Goal: Check status: Check status

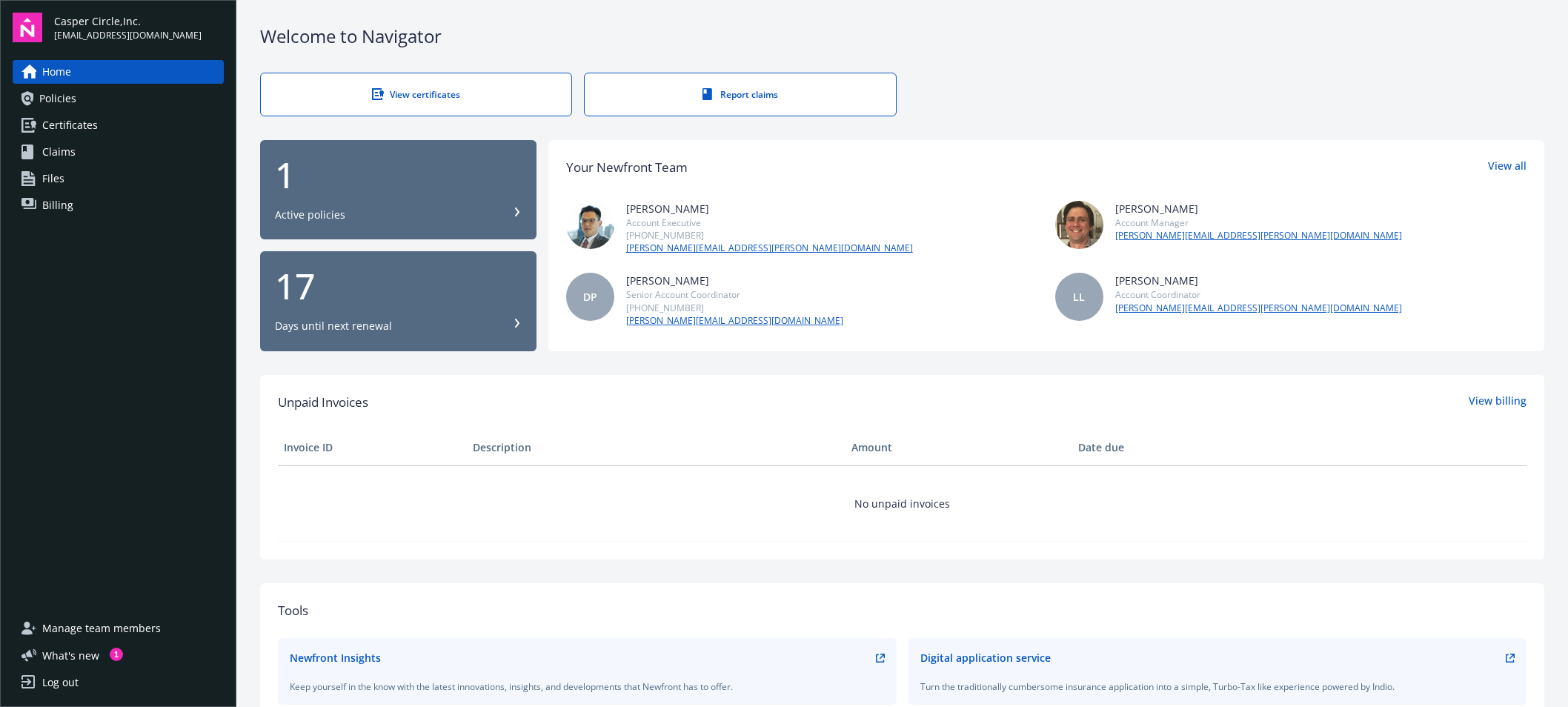
click at [390, 280] on div "17" at bounding box center [398, 286] width 246 height 36
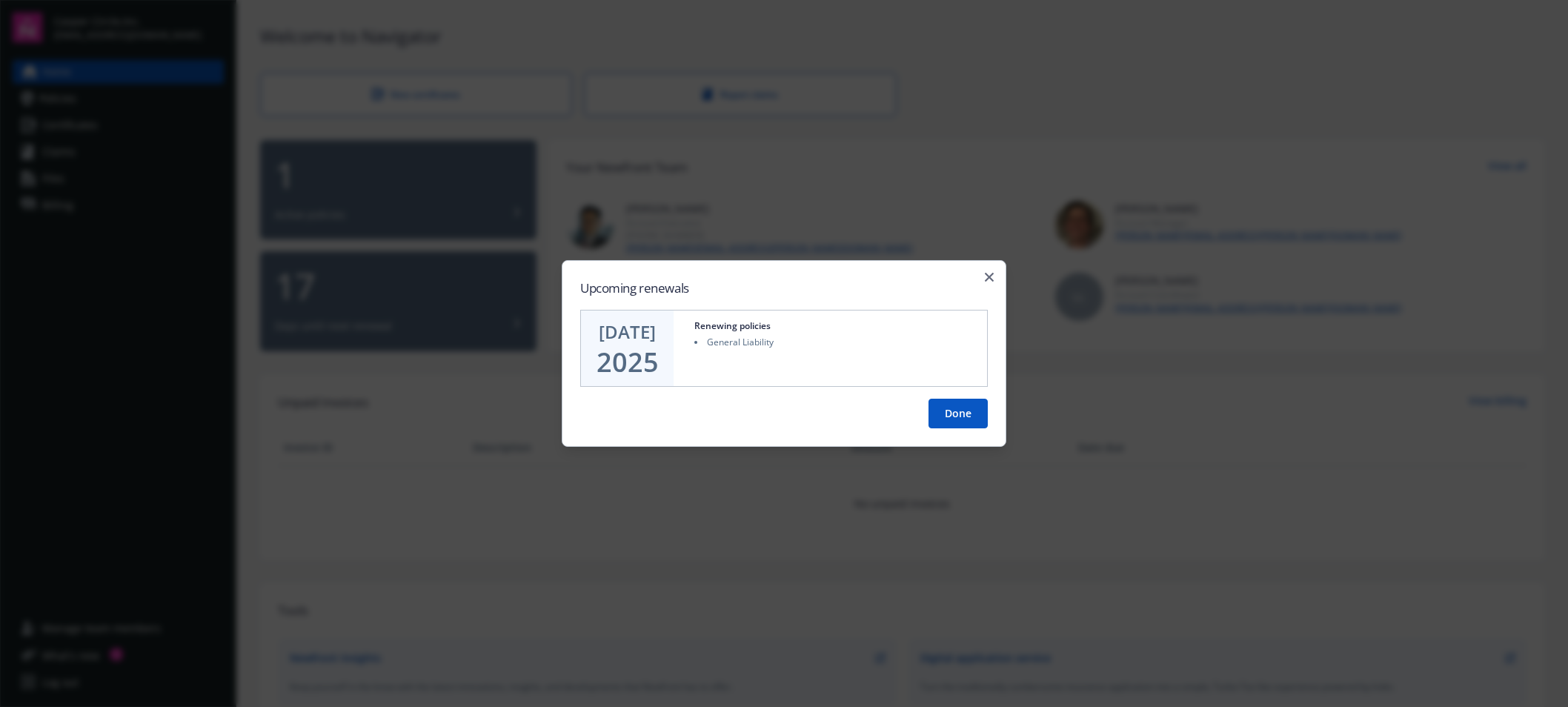
click at [969, 411] on button "Done" at bounding box center [958, 413] width 59 height 30
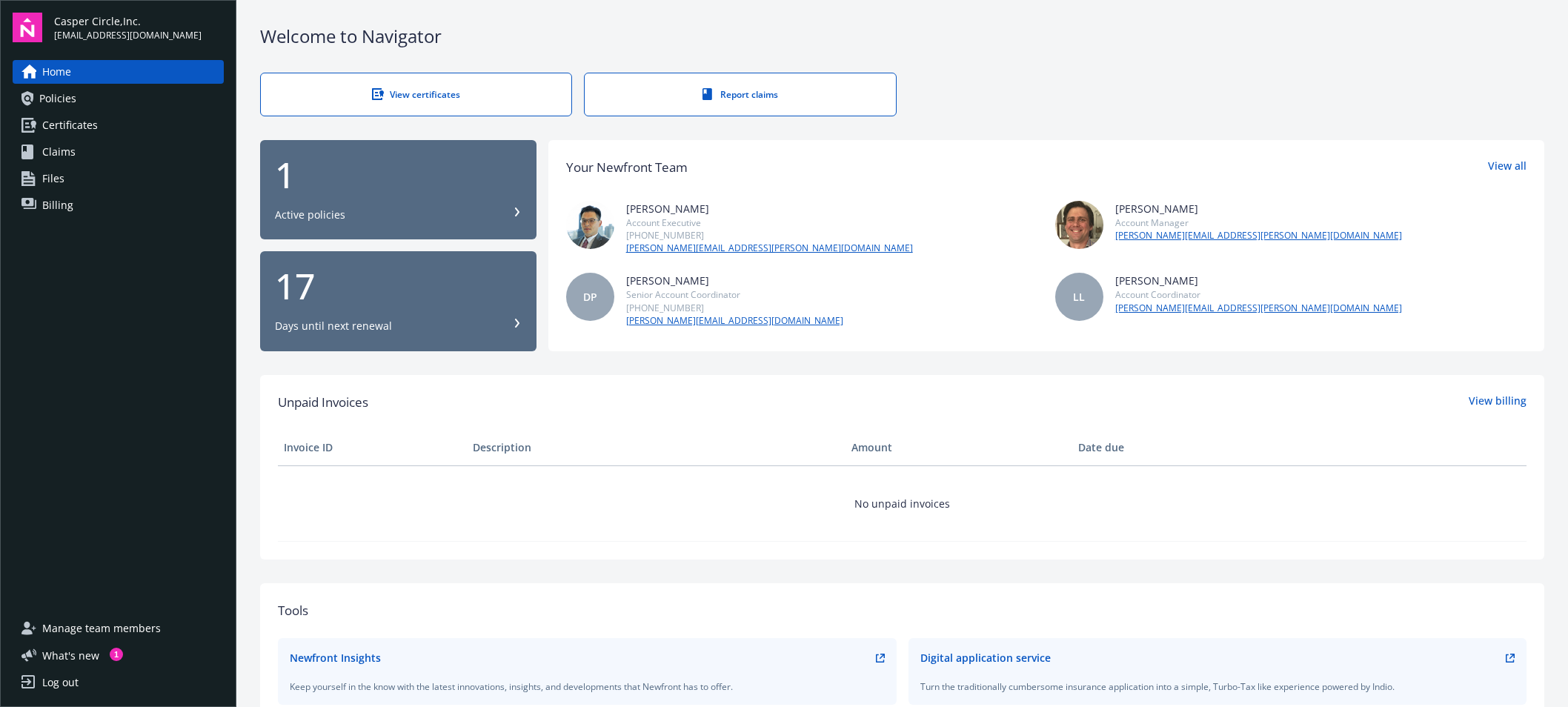
click at [515, 320] on icon at bounding box center [517, 323] width 4 height 8
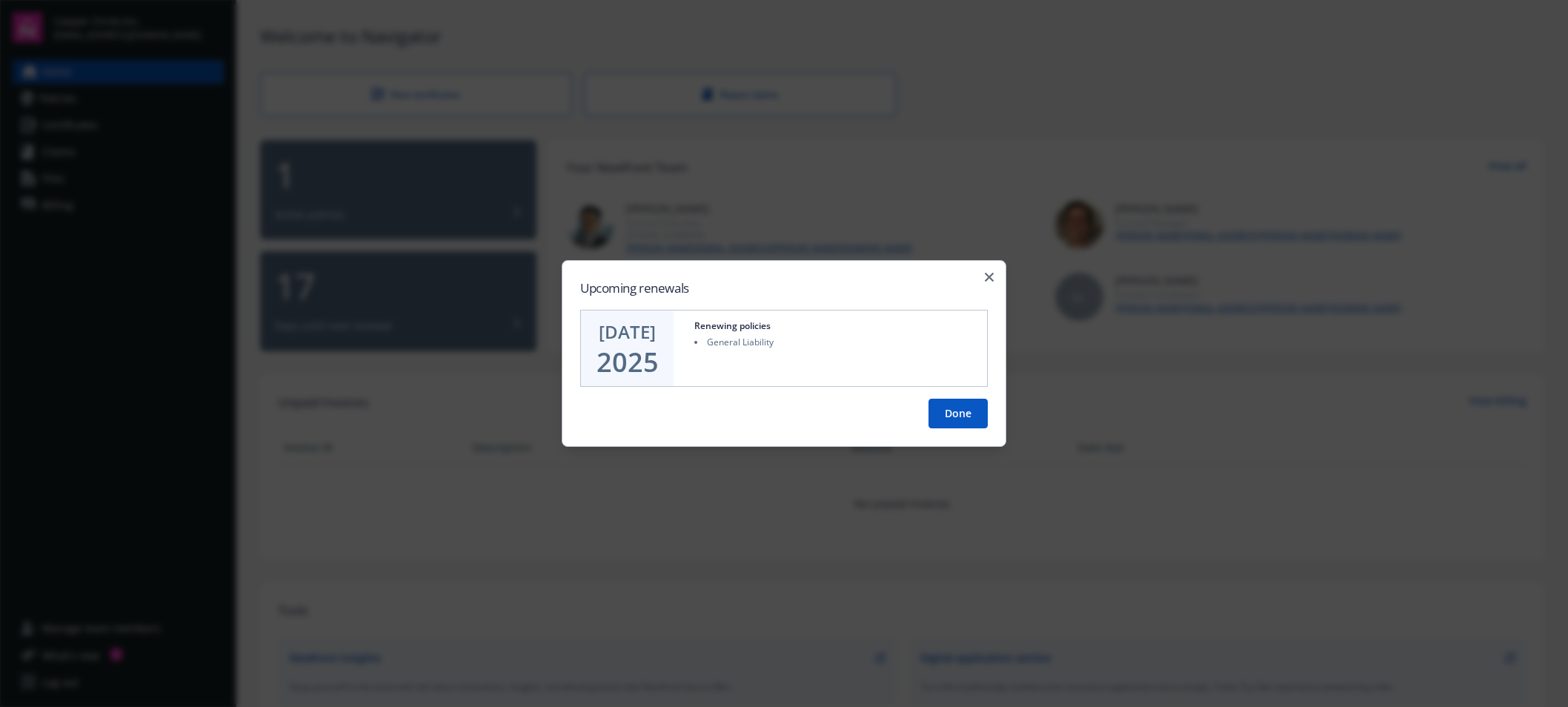
click at [956, 411] on button "Done" at bounding box center [958, 413] width 59 height 30
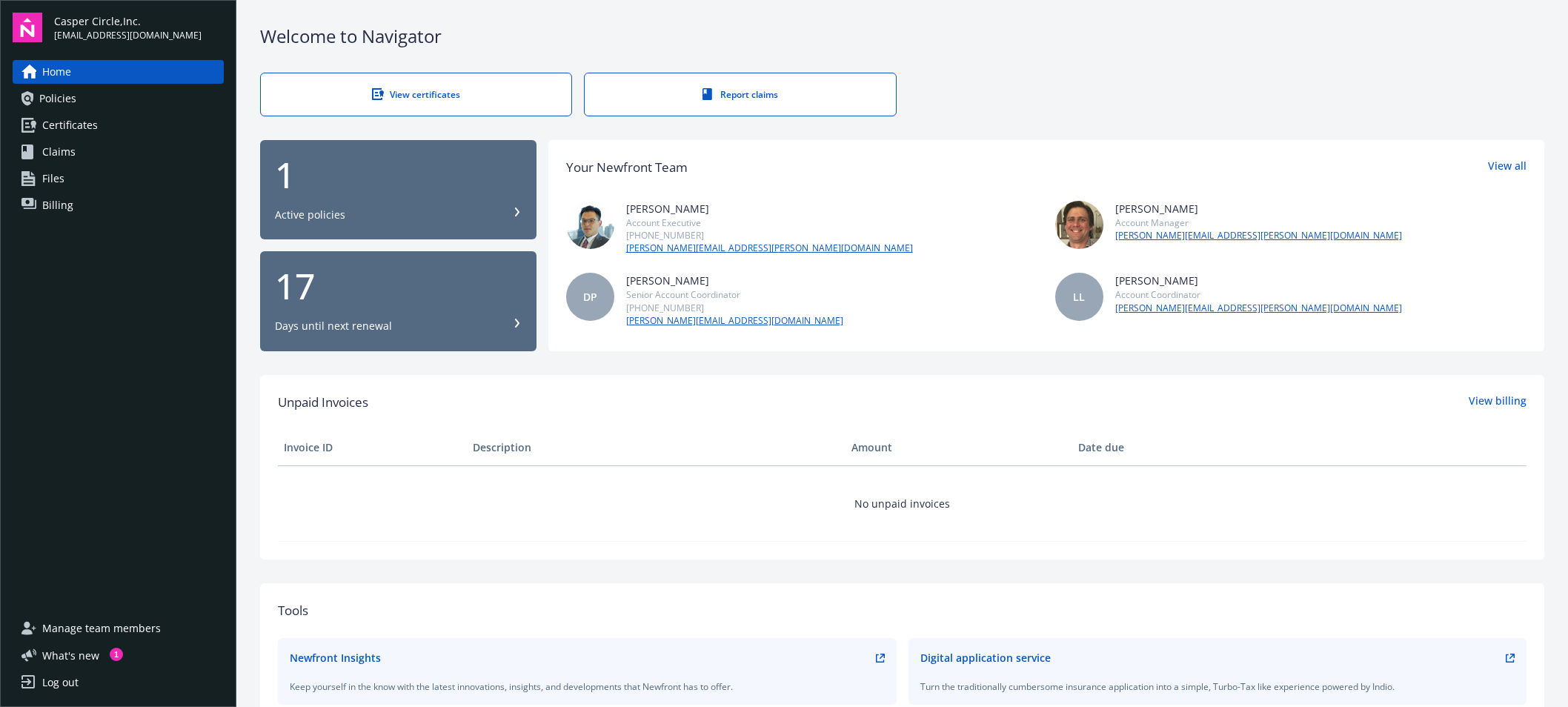
click at [314, 155] on button "1 Active policies" at bounding box center [398, 190] width 276 height 100
click at [1490, 405] on link "View billing" at bounding box center [1497, 402] width 58 height 20
